Goal: Task Accomplishment & Management: Use online tool/utility

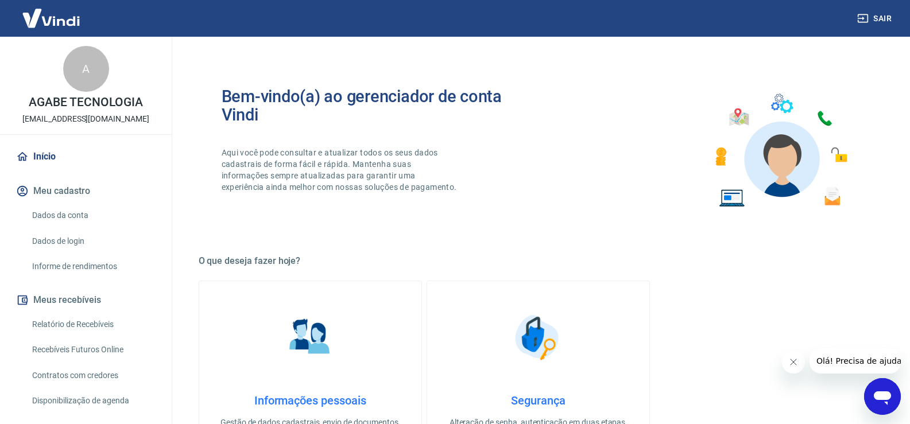
click at [57, 346] on link "Recebíveis Futuros Online" at bounding box center [93, 350] width 130 height 24
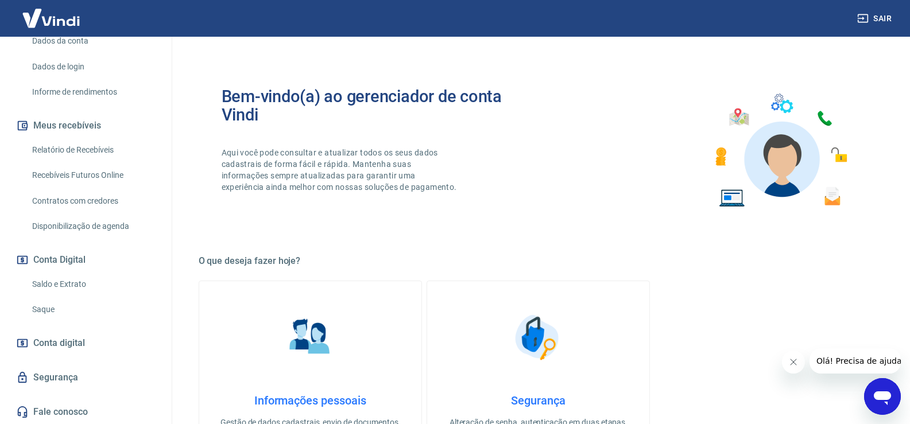
scroll to position [175, 0]
click at [69, 306] on link "Saque" at bounding box center [93, 310] width 130 height 24
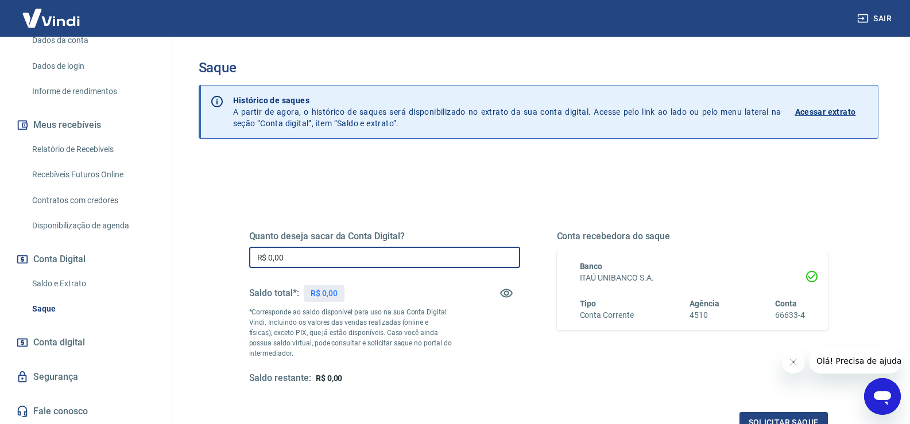
click at [354, 253] on input "R$ 0,00" at bounding box center [384, 257] width 271 height 21
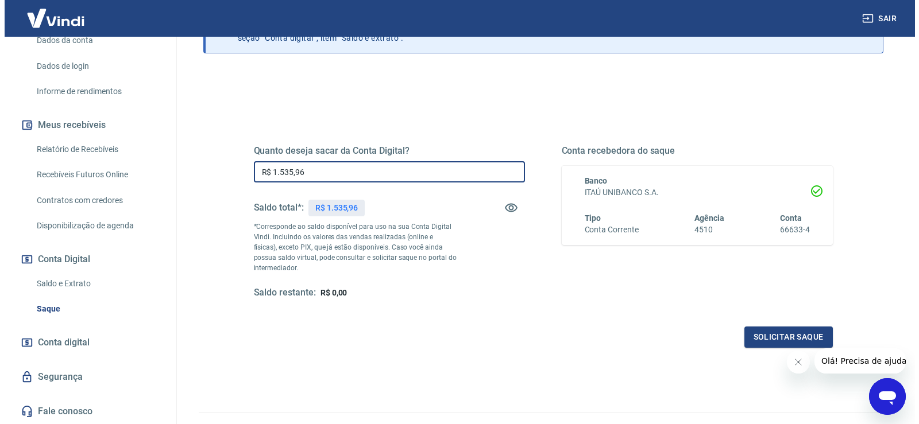
scroll to position [115, 0]
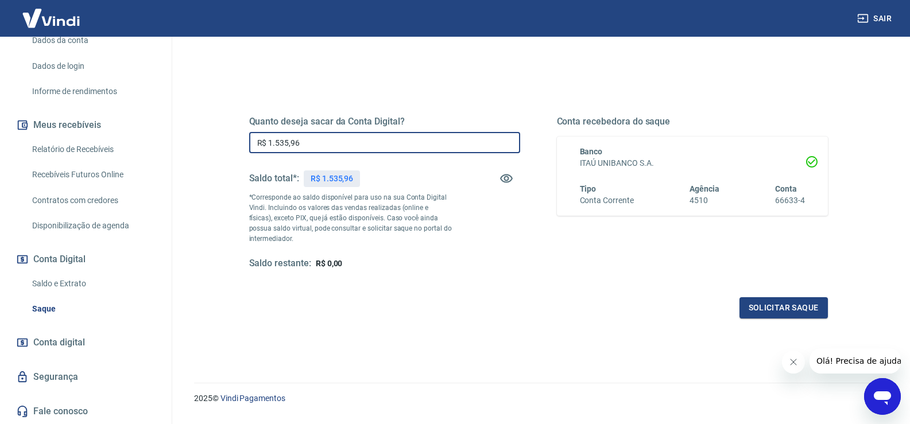
type input "R$ 1.535,96"
click at [787, 303] on button "Solicitar saque" at bounding box center [784, 308] width 88 height 21
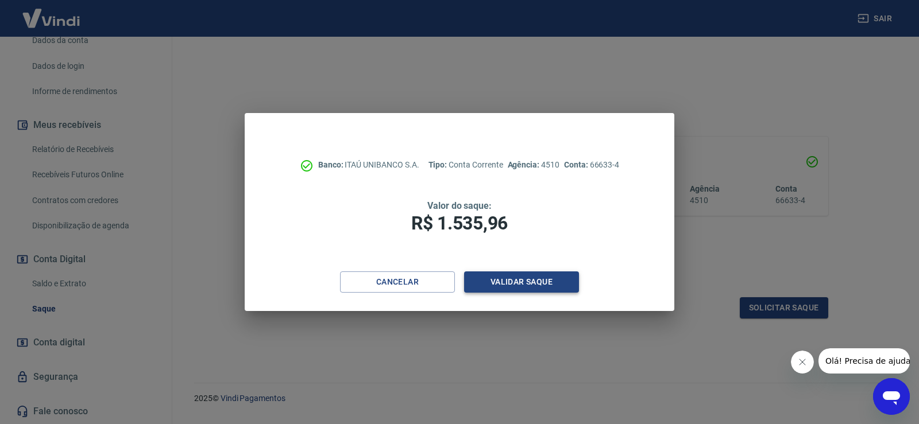
click at [527, 288] on button "Validar saque" at bounding box center [521, 282] width 115 height 21
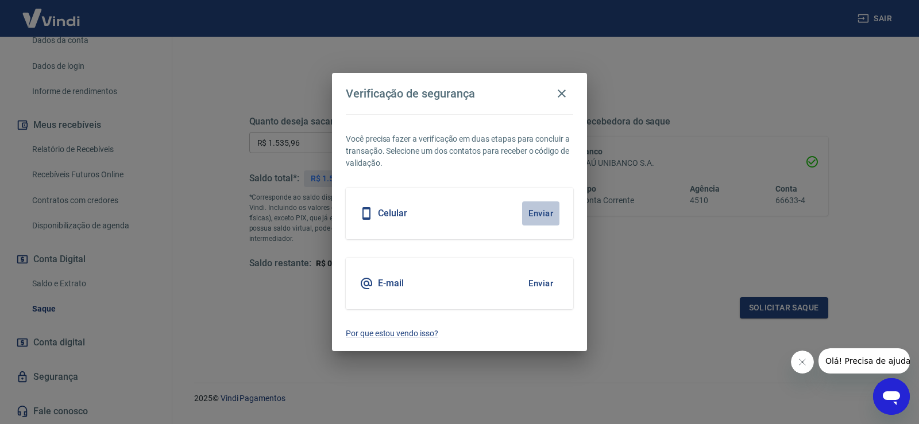
click at [537, 217] on button "Enviar" at bounding box center [540, 214] width 37 height 24
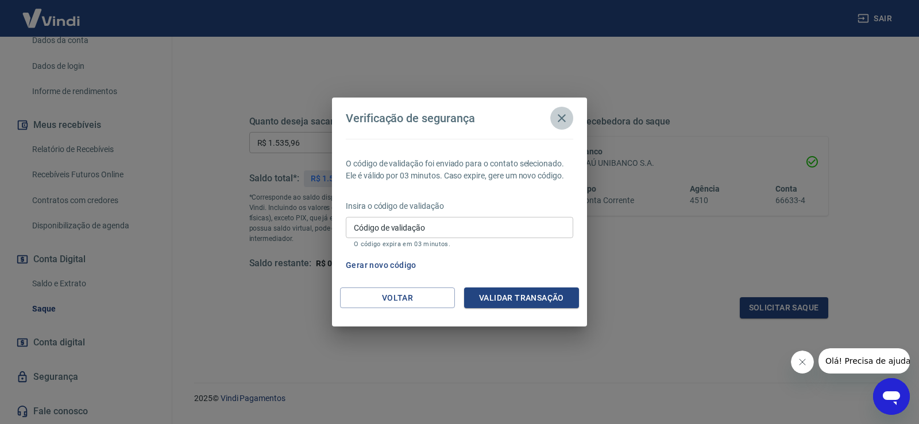
click at [560, 113] on icon "button" at bounding box center [562, 118] width 14 height 14
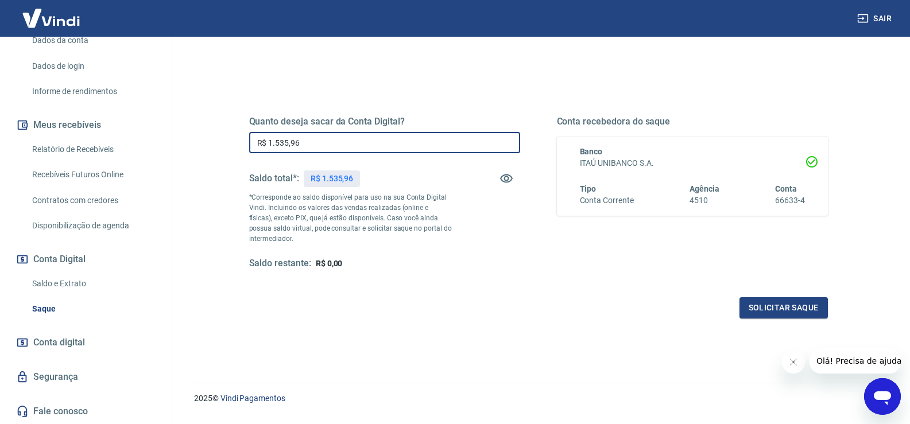
click at [378, 150] on input "R$ 1.535,96" at bounding box center [384, 142] width 271 height 21
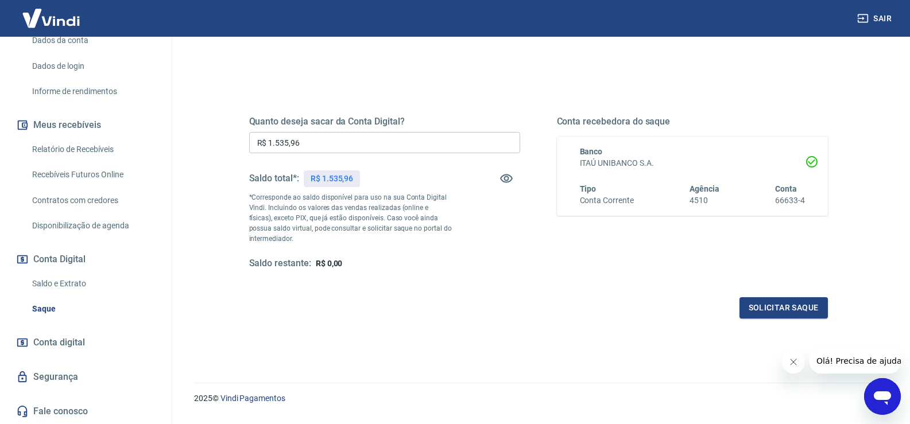
click at [791, 295] on div "Quanto deseja sacar da Conta Digital? R$ 1.535,96 ​ Saldo total*: R$ 1.535,96 *…" at bounding box center [538, 203] width 579 height 230
click at [784, 304] on button "Solicitar saque" at bounding box center [784, 308] width 88 height 21
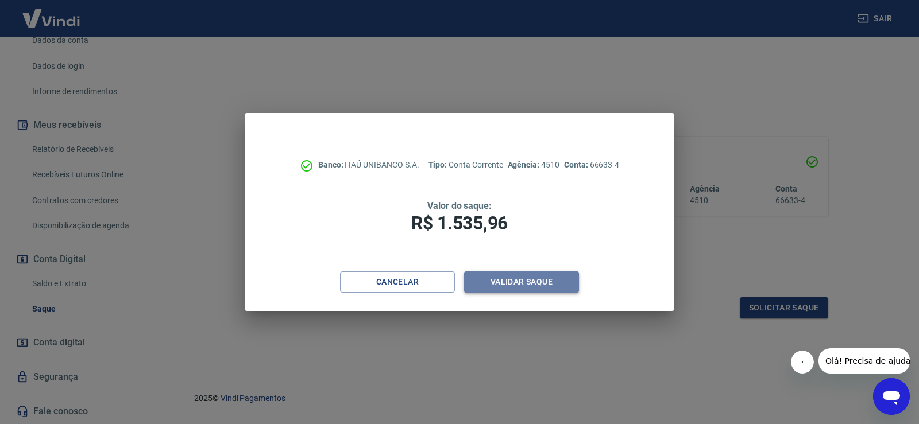
click at [546, 289] on button "Validar saque" at bounding box center [521, 282] width 115 height 21
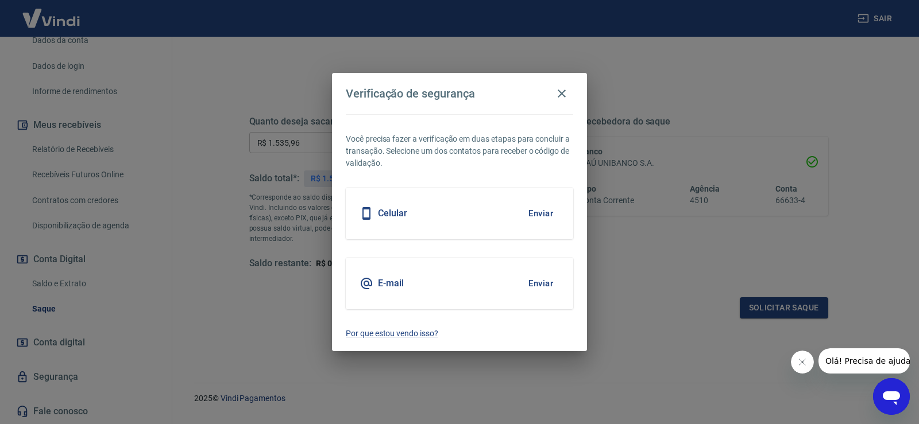
click at [535, 214] on button "Enviar" at bounding box center [540, 214] width 37 height 24
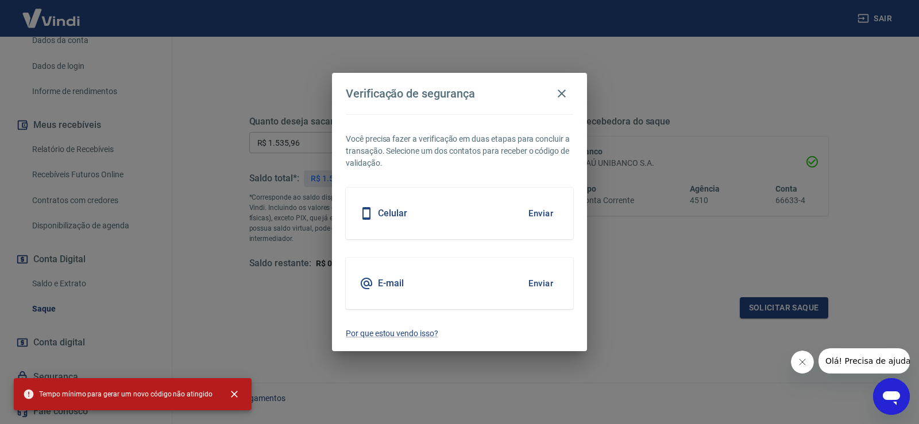
click at [551, 230] on div "Celular Enviar" at bounding box center [459, 214] width 227 height 52
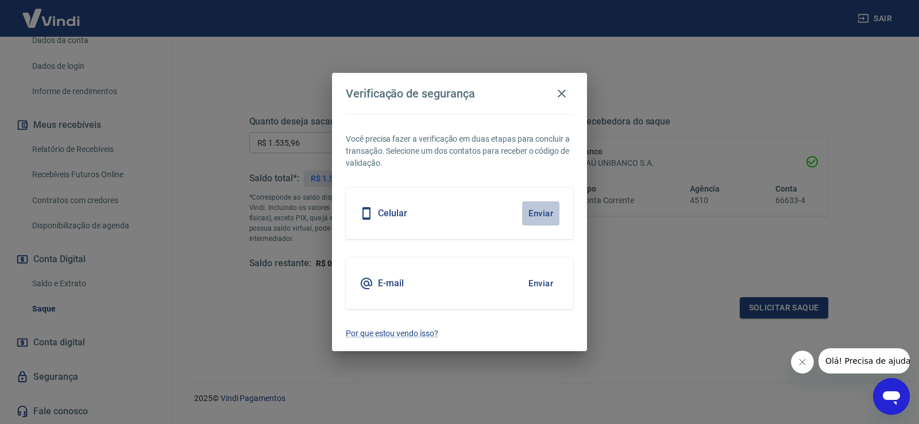
click at [539, 206] on button "Enviar" at bounding box center [540, 214] width 37 height 24
click at [530, 219] on button "Enviar" at bounding box center [540, 214] width 37 height 24
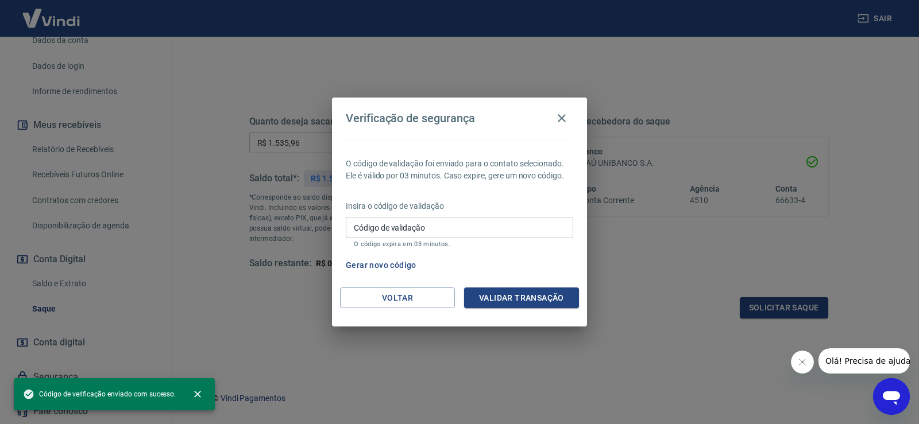
click at [521, 226] on input "Código de validação" at bounding box center [459, 227] width 227 height 21
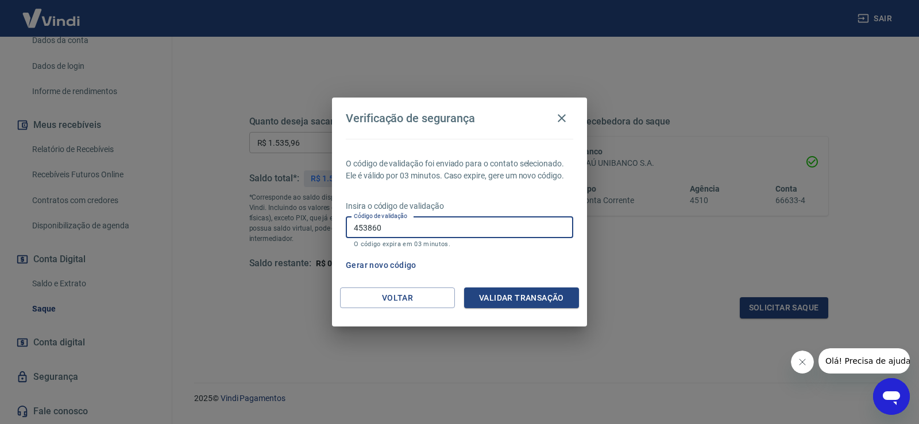
type input "453860"
drag, startPoint x: 554, startPoint y: 284, endPoint x: 554, endPoint y: 294, distance: 9.8
click at [554, 285] on div "O código de validação foi enviado para o contato selecionado. Ele é válido por …" at bounding box center [459, 213] width 255 height 149
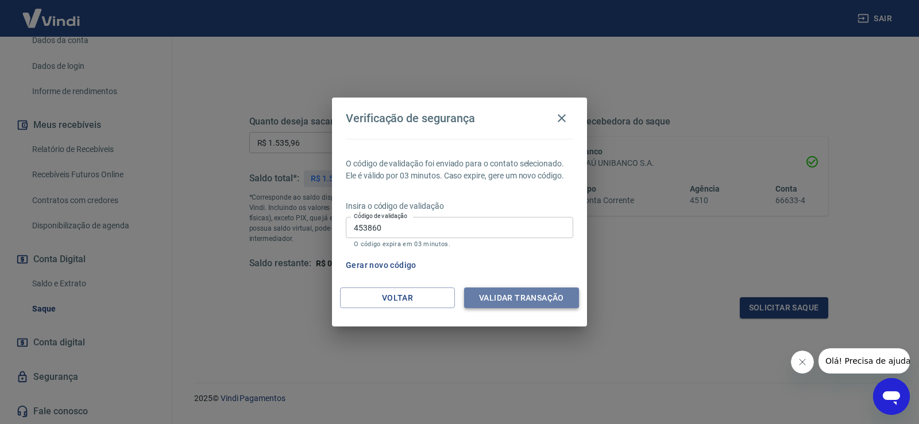
click at [553, 302] on button "Validar transação" at bounding box center [521, 298] width 115 height 21
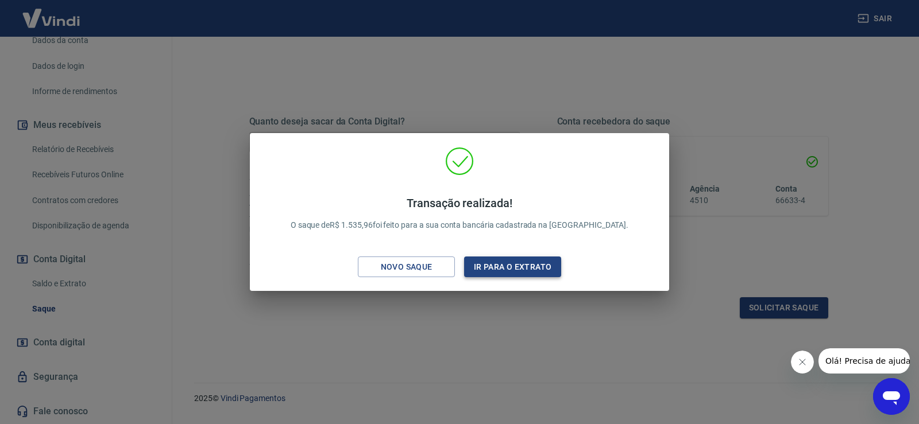
drag, startPoint x: 411, startPoint y: 271, endPoint x: 516, endPoint y: 257, distance: 106.7
click at [518, 303] on div "Transação realizada! O saque de R$ 1.535,96 foi feito para a sua conta bancária…" at bounding box center [459, 212] width 919 height 424
click at [516, 257] on button "Ir para o extrato" at bounding box center [512, 267] width 97 height 21
